Goal: Transaction & Acquisition: Purchase product/service

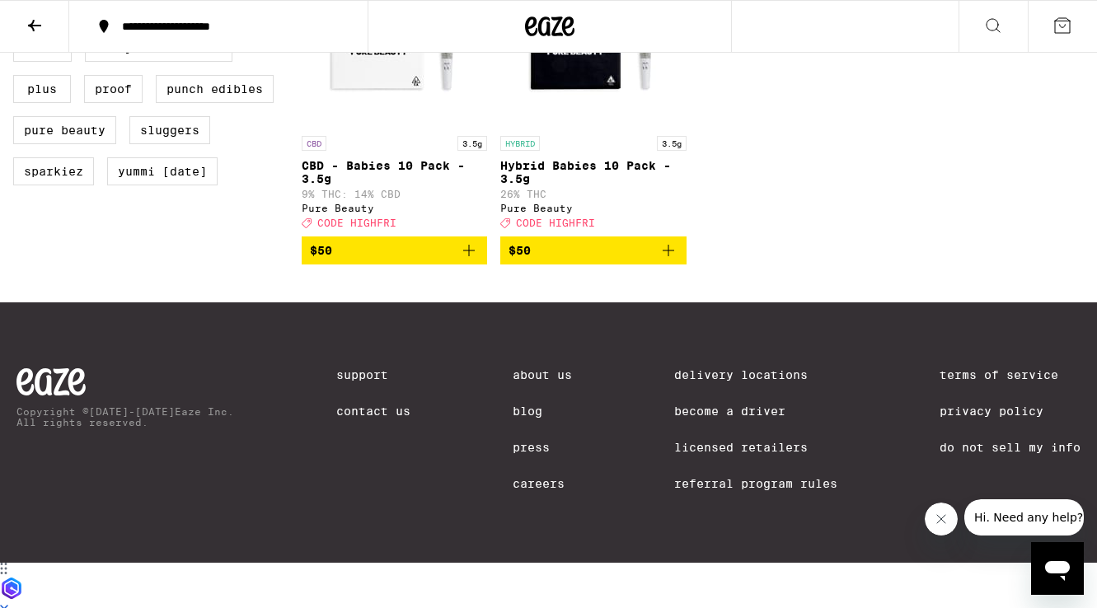
scroll to position [1154, 0]
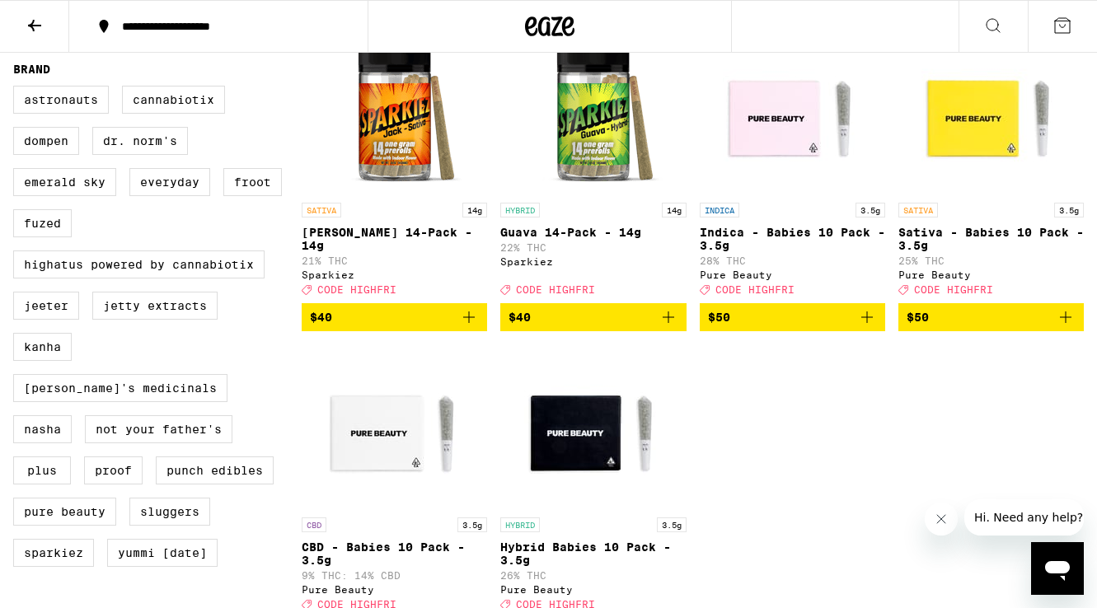
click at [674, 327] on icon "Add to bag" at bounding box center [669, 318] width 20 height 20
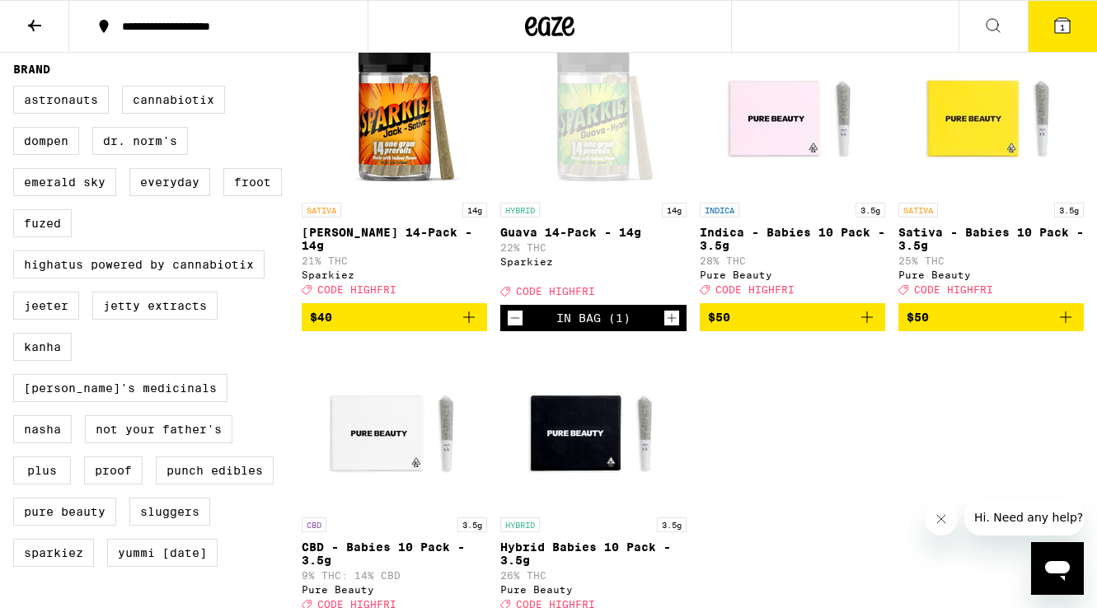
click at [674, 328] on icon "Increment" at bounding box center [672, 318] width 15 height 20
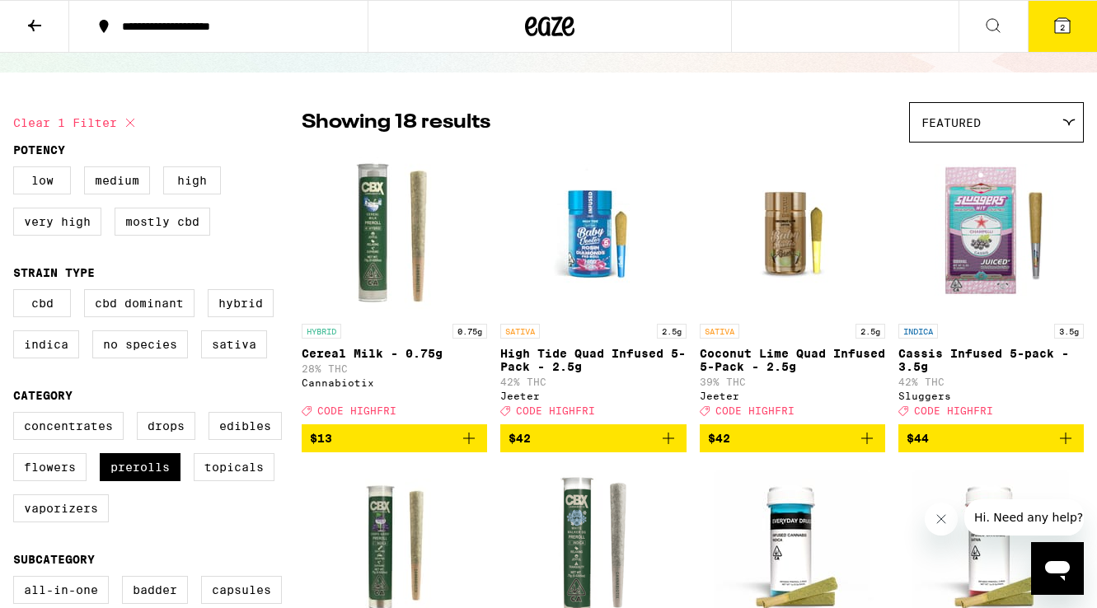
scroll to position [94, 0]
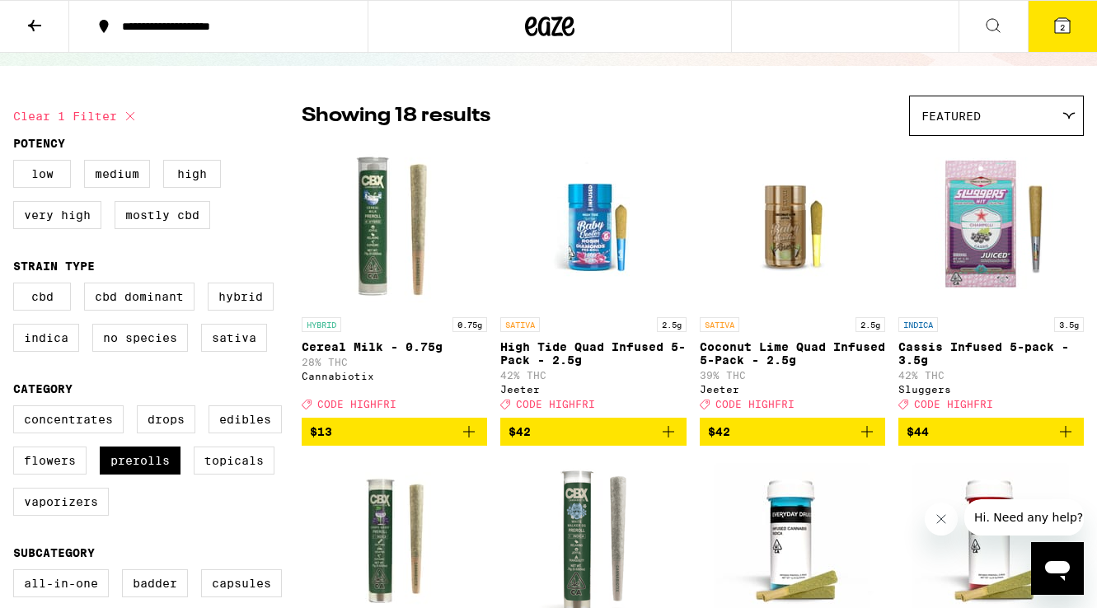
click at [1060, 25] on span "2" at bounding box center [1062, 27] width 5 height 10
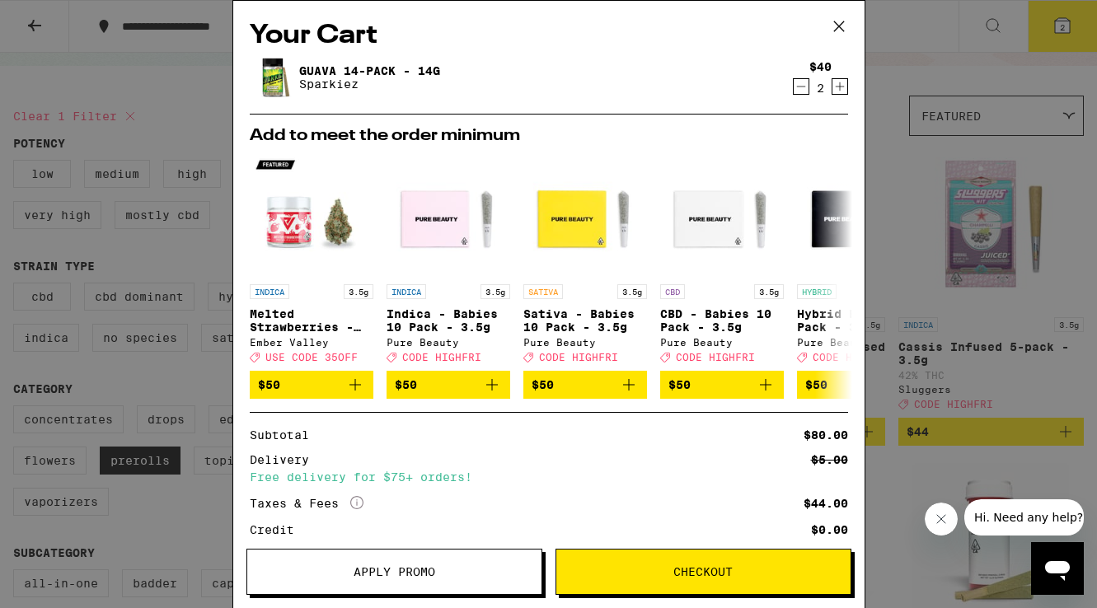
click at [409, 581] on button "Apply Promo" at bounding box center [395, 572] width 296 height 46
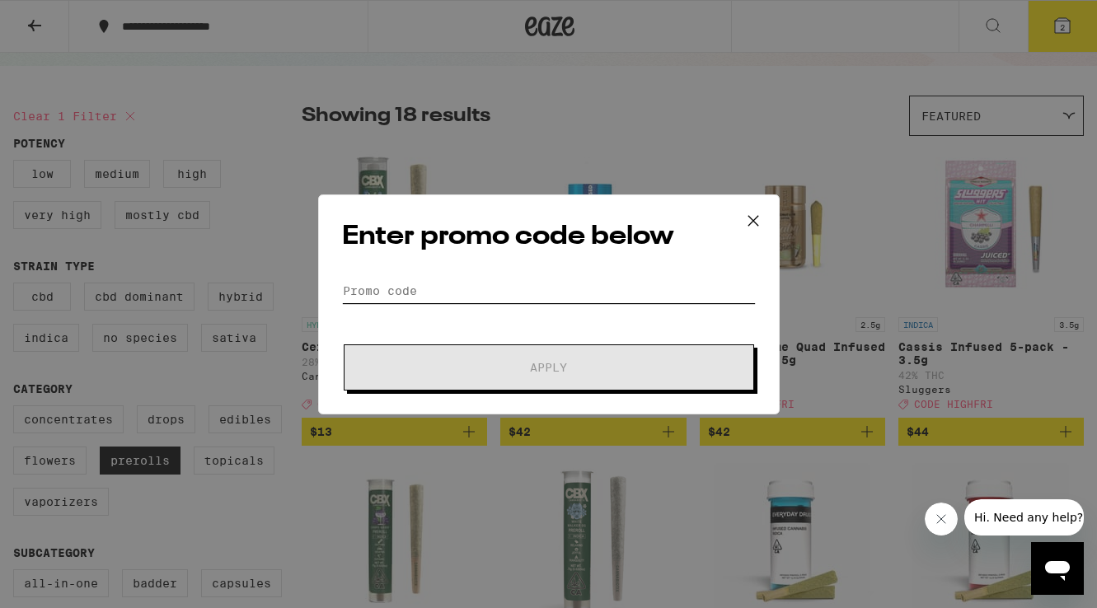
click at [491, 299] on input "Promo Code" at bounding box center [549, 291] width 414 height 25
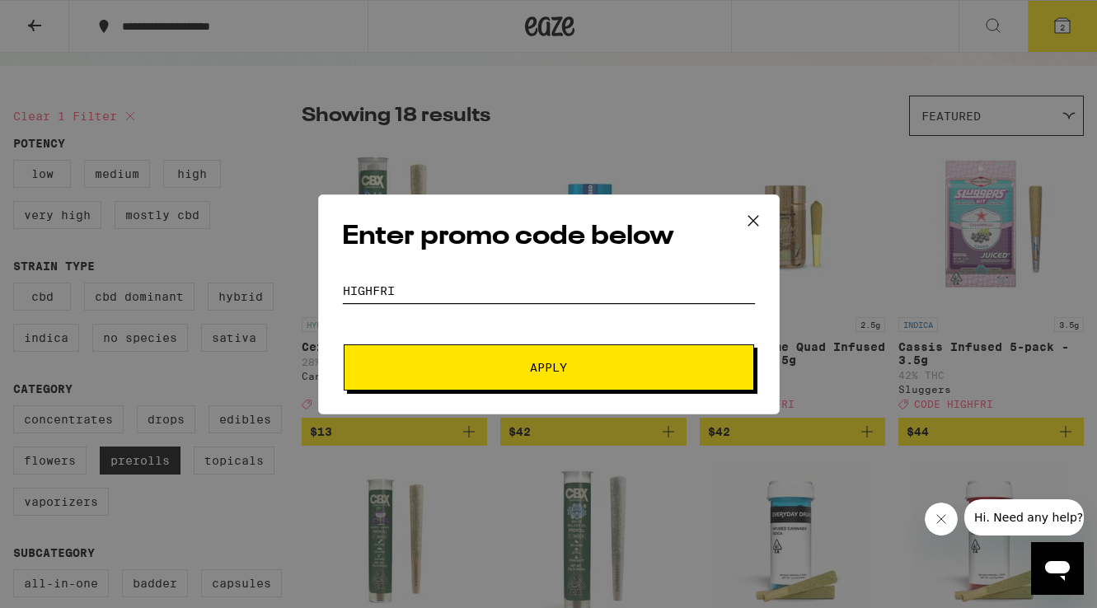
type input "HIGHFRI"
click at [496, 373] on button "Apply" at bounding box center [549, 368] width 411 height 46
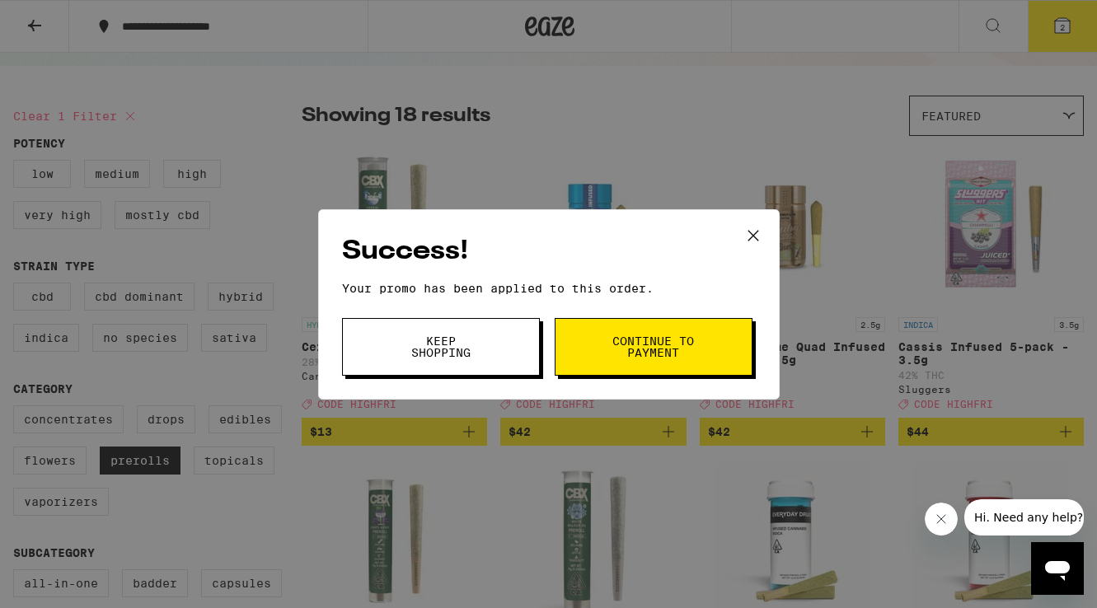
click at [674, 345] on span "Continue to payment" at bounding box center [654, 347] width 84 height 23
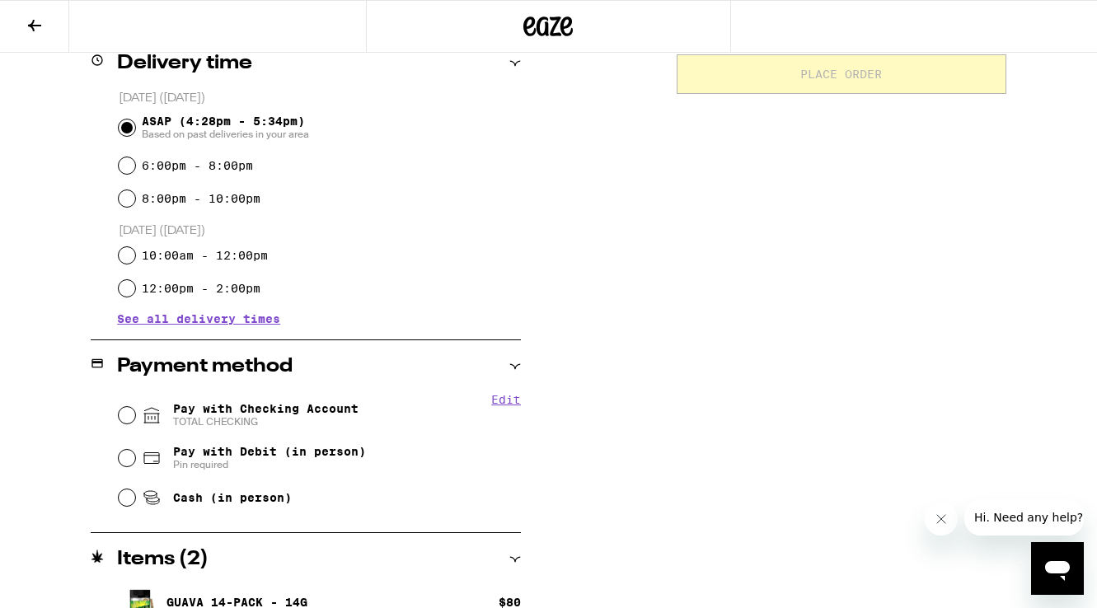
scroll to position [462, 0]
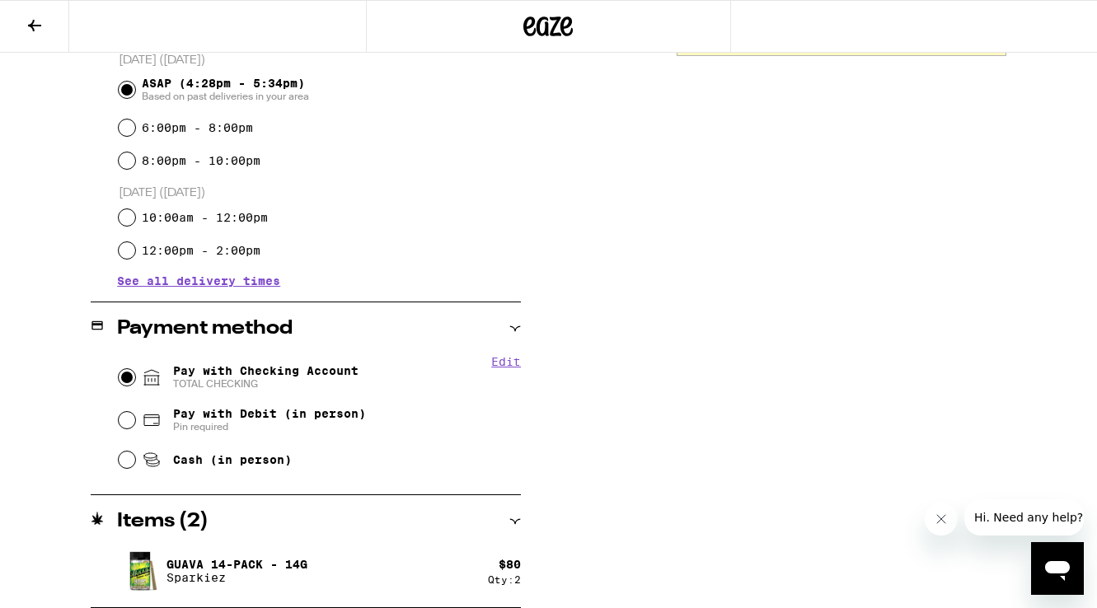
click at [132, 376] on input "Pay with Checking Account TOTAL CHECKING" at bounding box center [127, 377] width 16 height 16
radio input "true"
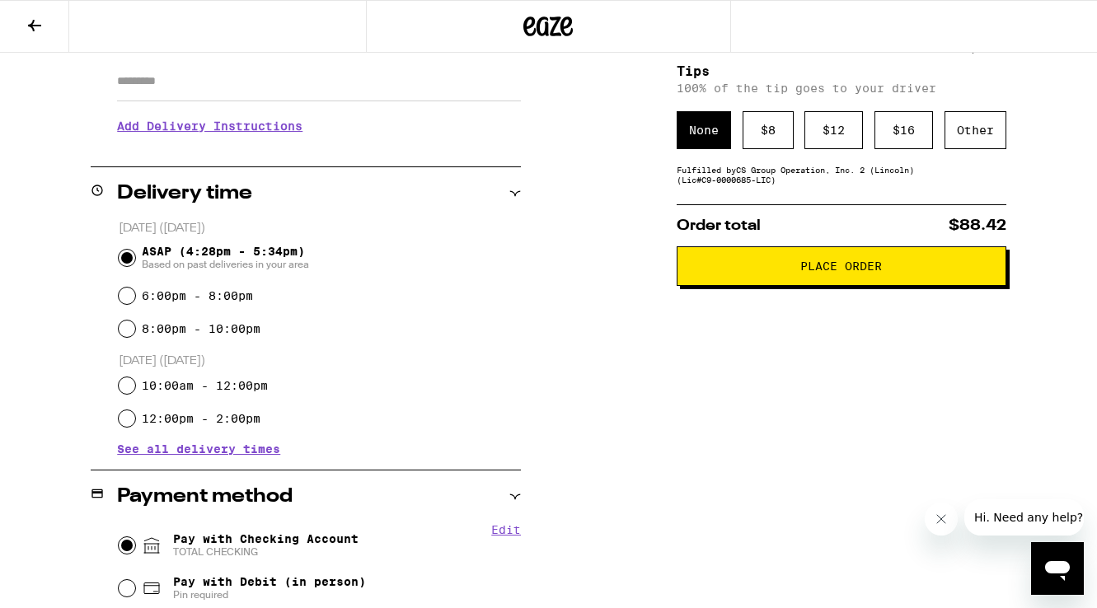
scroll to position [120, 0]
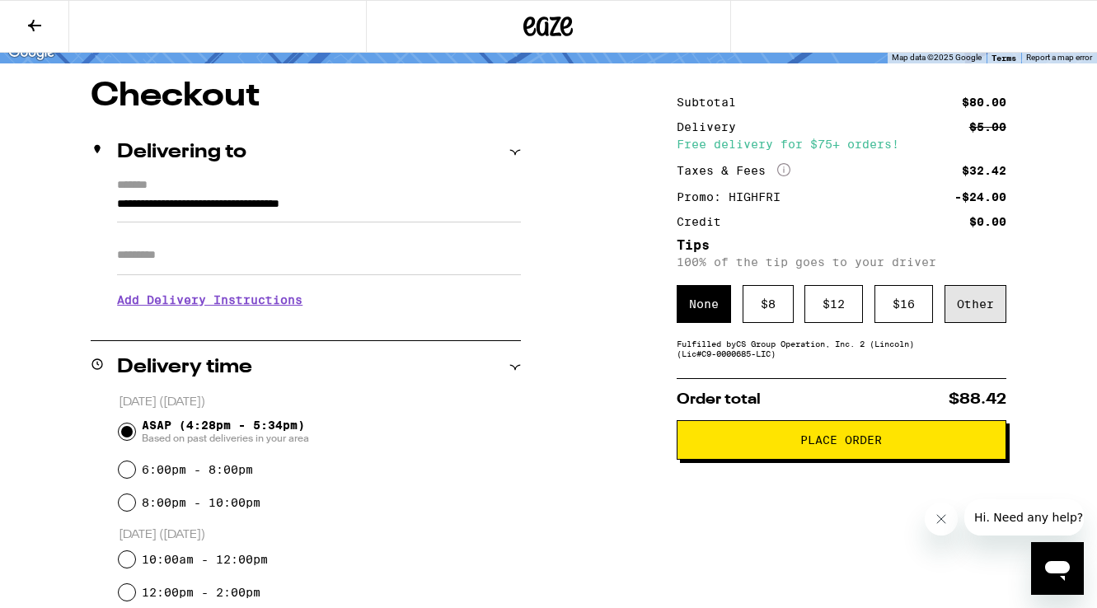
click at [969, 313] on div "Other" at bounding box center [976, 304] width 62 height 38
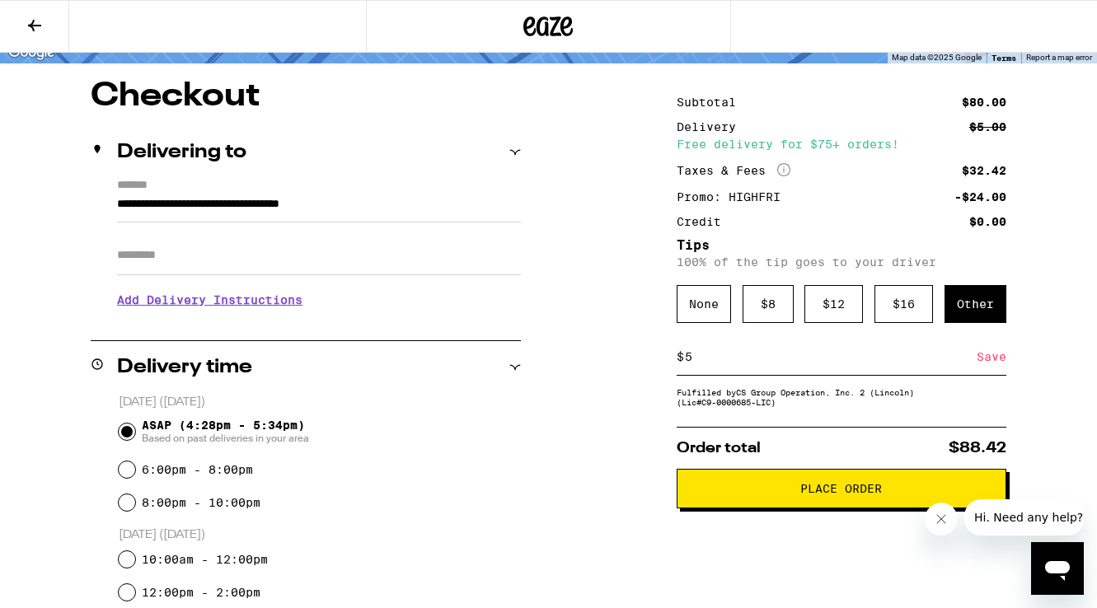
type input "5"
click at [1001, 366] on div "Save" at bounding box center [992, 357] width 30 height 36
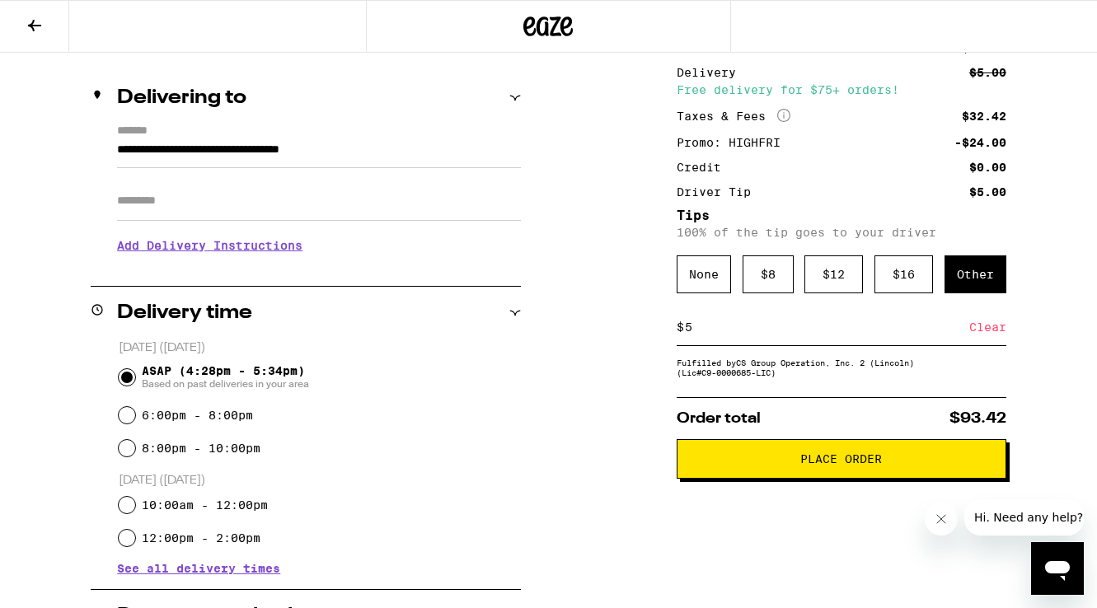
scroll to position [206, 0]
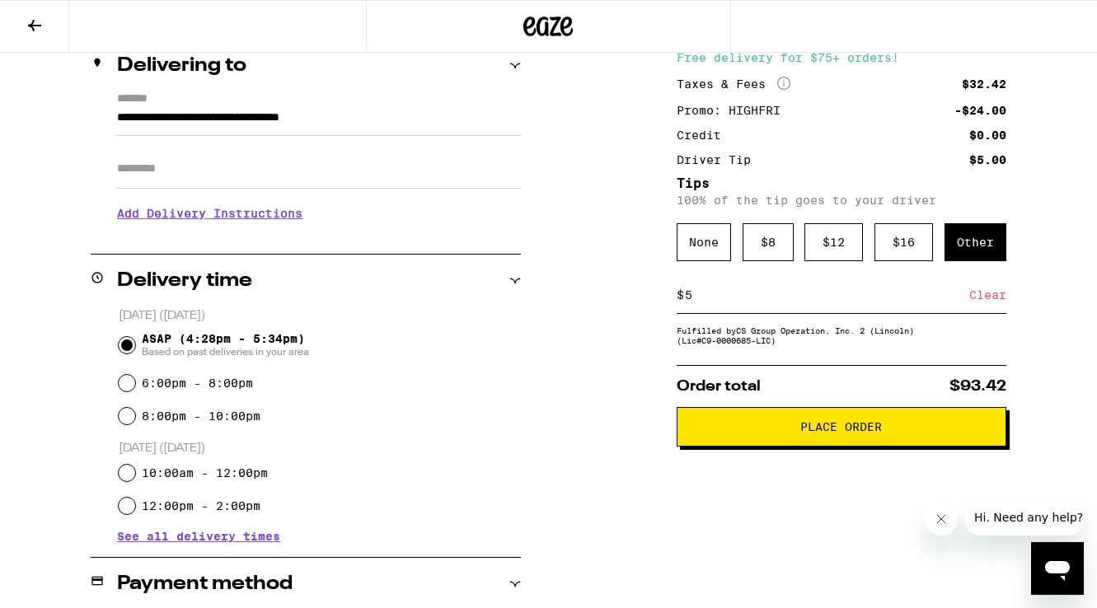
click at [852, 433] on span "Place Order" at bounding box center [842, 427] width 82 height 12
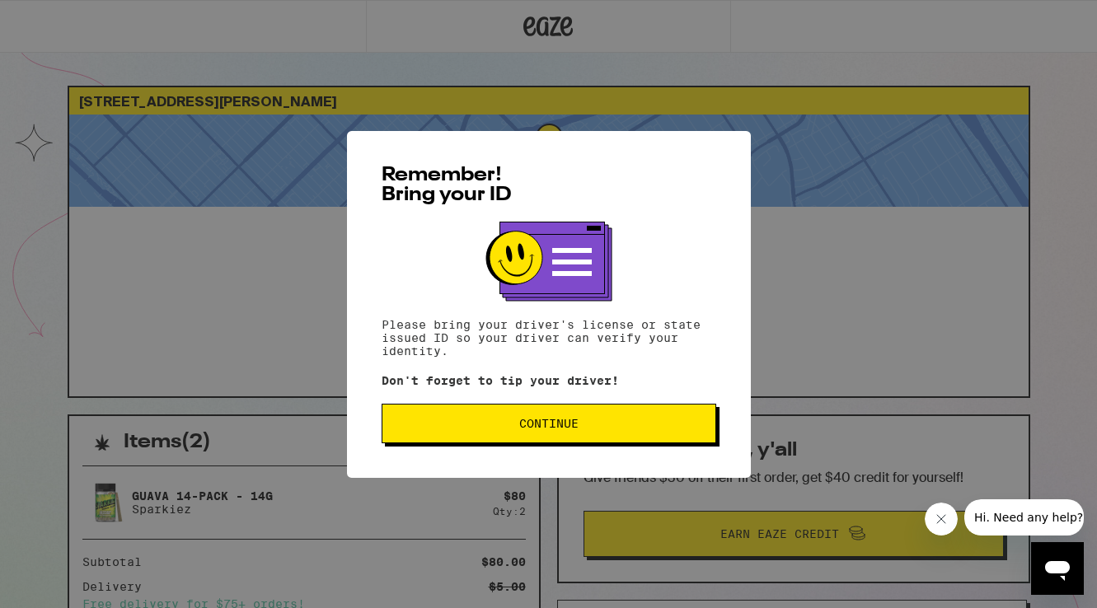
click at [559, 421] on span "Continue" at bounding box center [548, 424] width 59 height 12
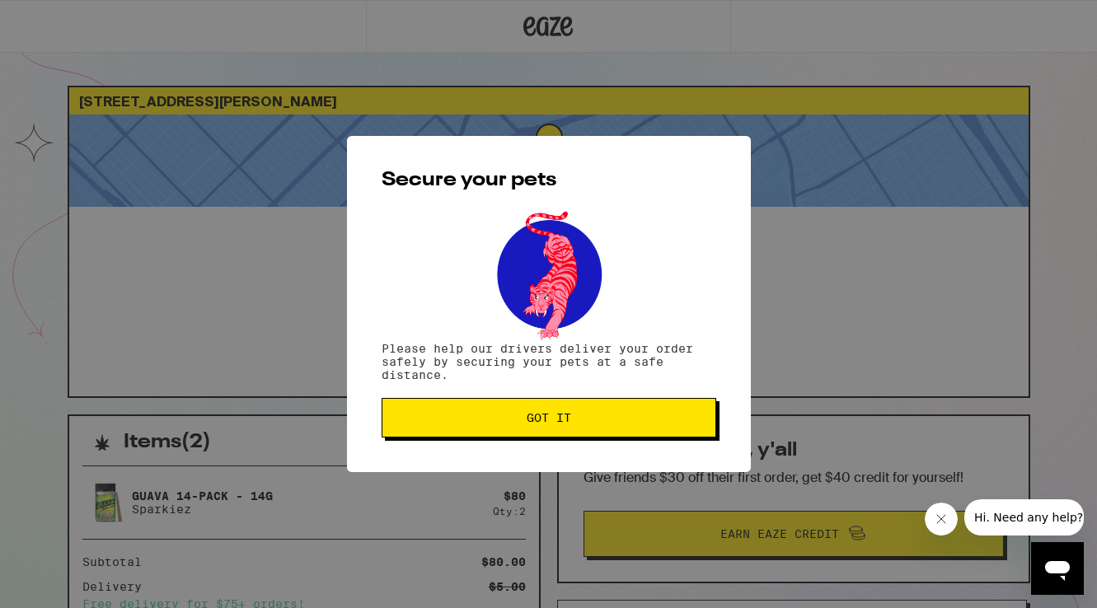
click at [460, 404] on button "Got it" at bounding box center [549, 418] width 335 height 40
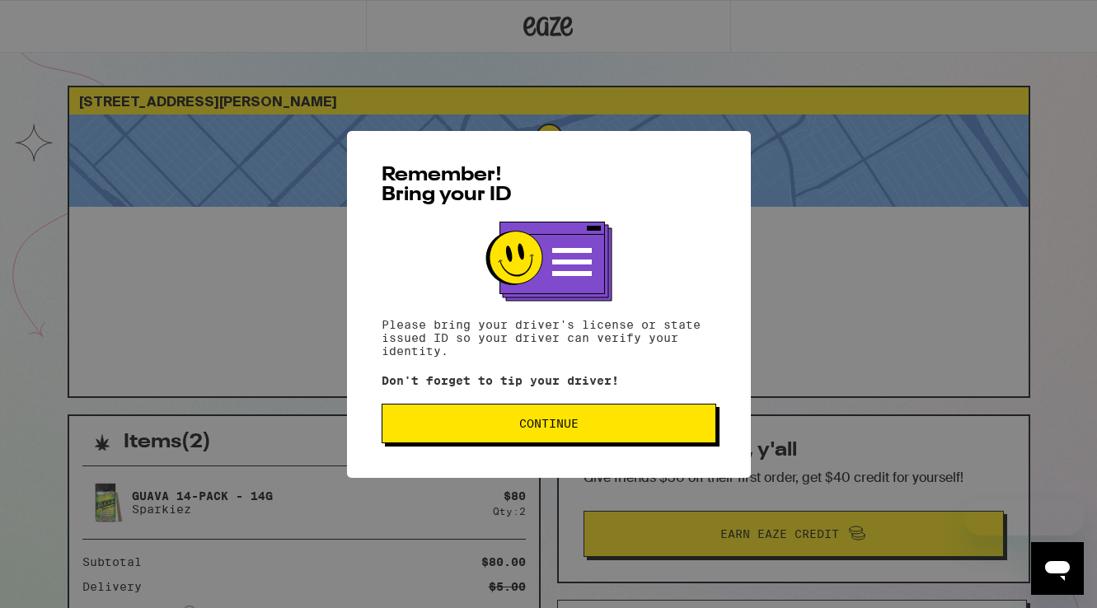
click at [523, 428] on span "Continue" at bounding box center [548, 424] width 59 height 12
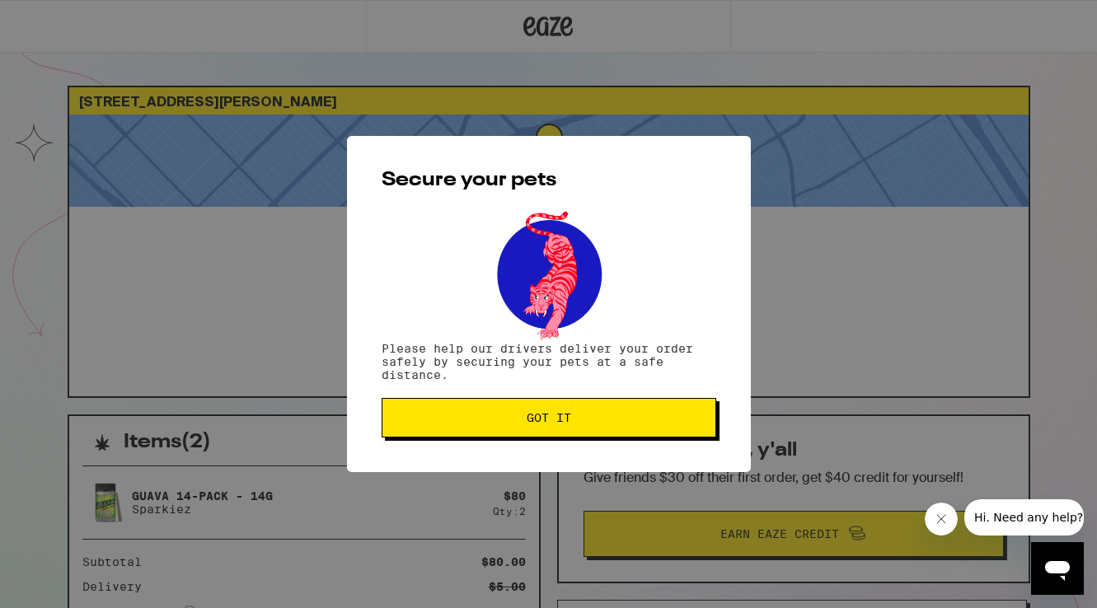
click at [523, 428] on button "Got it" at bounding box center [549, 418] width 335 height 40
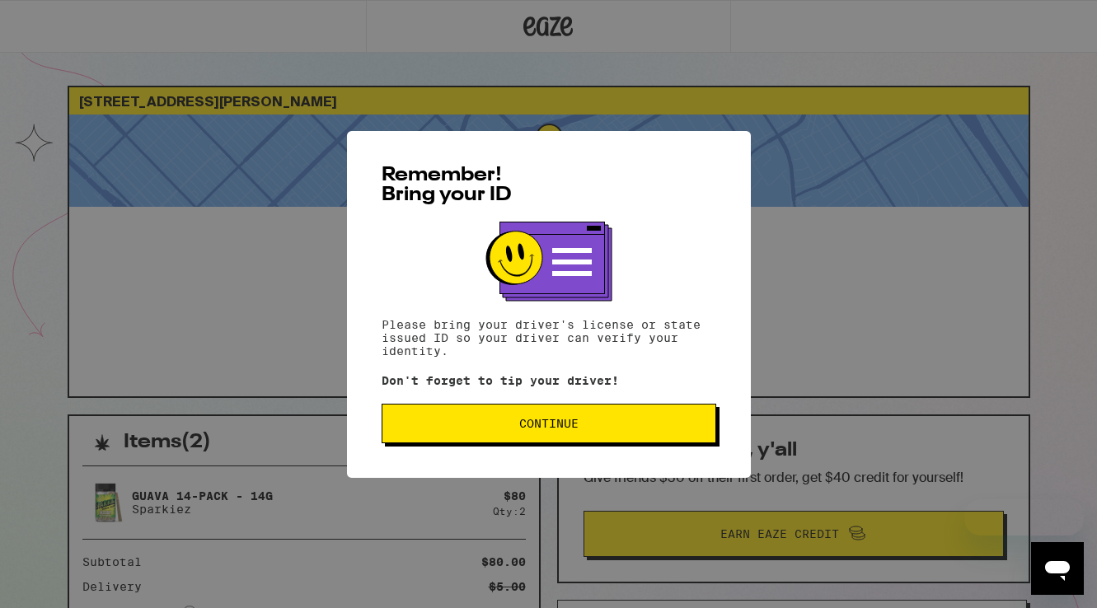
click at [635, 439] on button "Continue" at bounding box center [549, 424] width 335 height 40
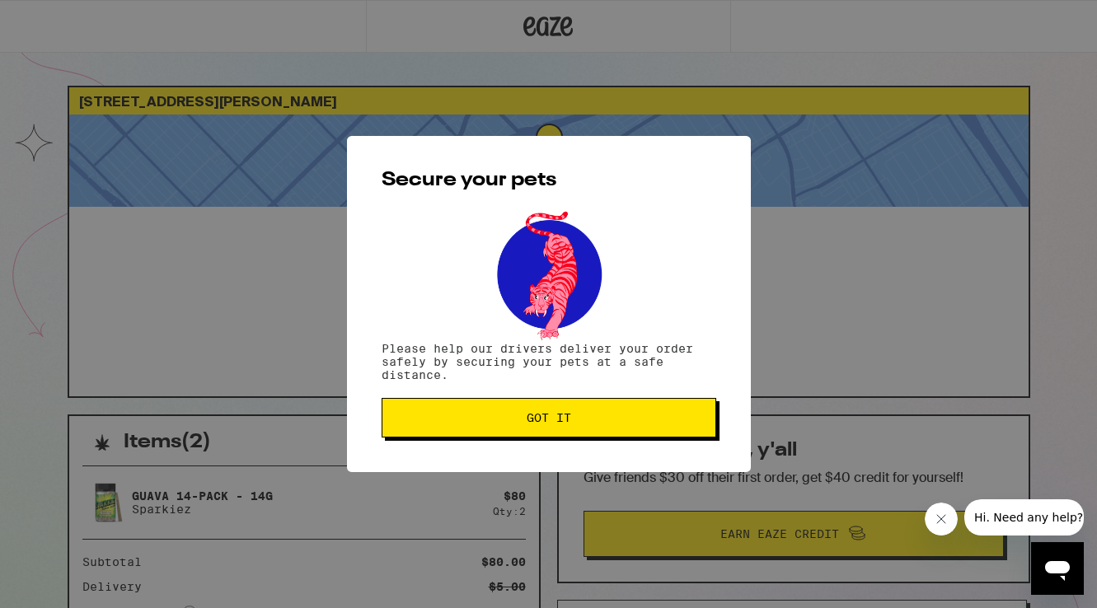
click at [639, 437] on button "Got it" at bounding box center [549, 418] width 335 height 40
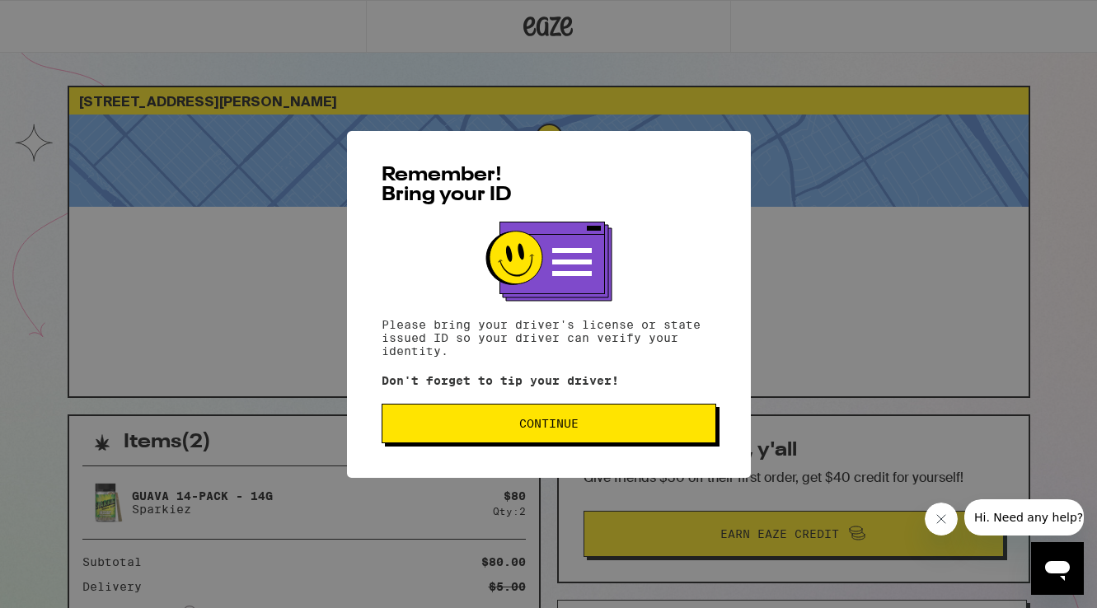
click at [579, 434] on button "Continue" at bounding box center [549, 424] width 335 height 40
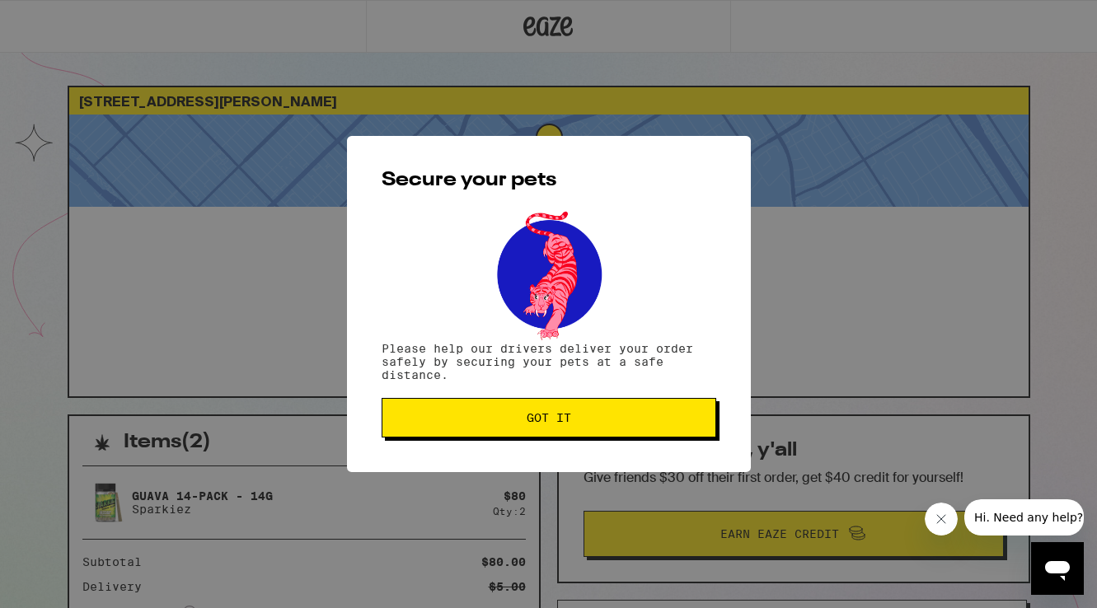
click at [496, 420] on span "Got it" at bounding box center [549, 418] width 307 height 12
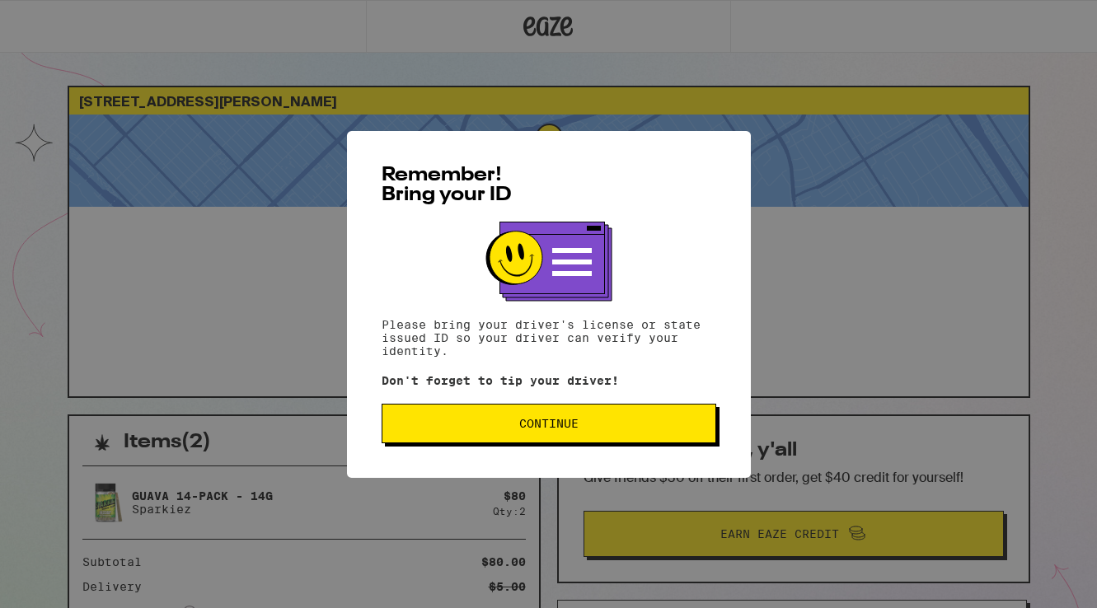
click at [644, 428] on span "Continue" at bounding box center [549, 424] width 307 height 12
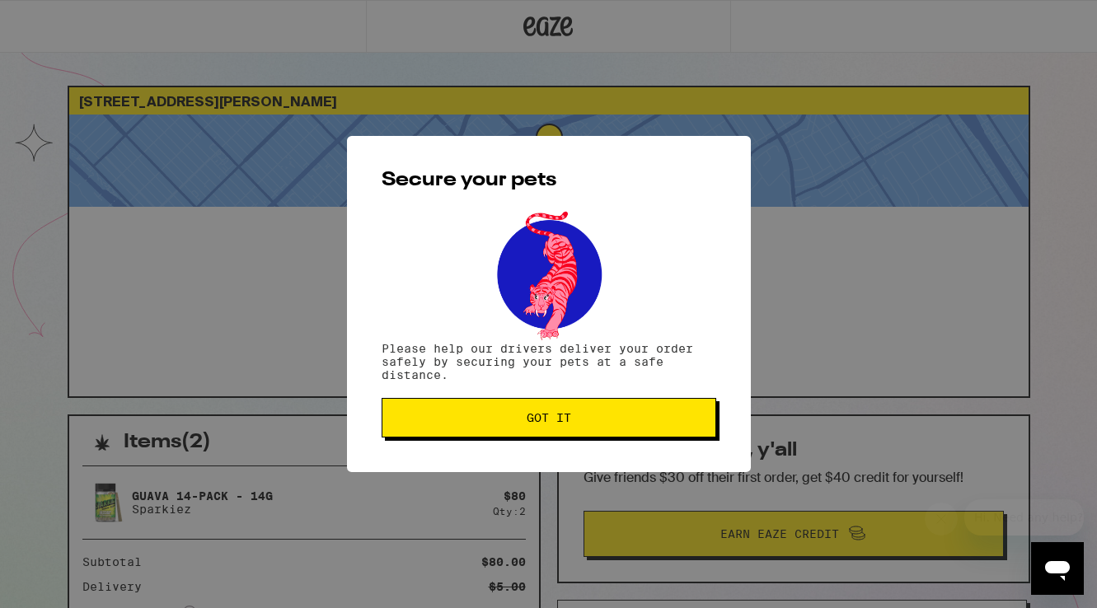
click at [644, 428] on button "Got it" at bounding box center [549, 418] width 335 height 40
